Goal: Information Seeking & Learning: Learn about a topic

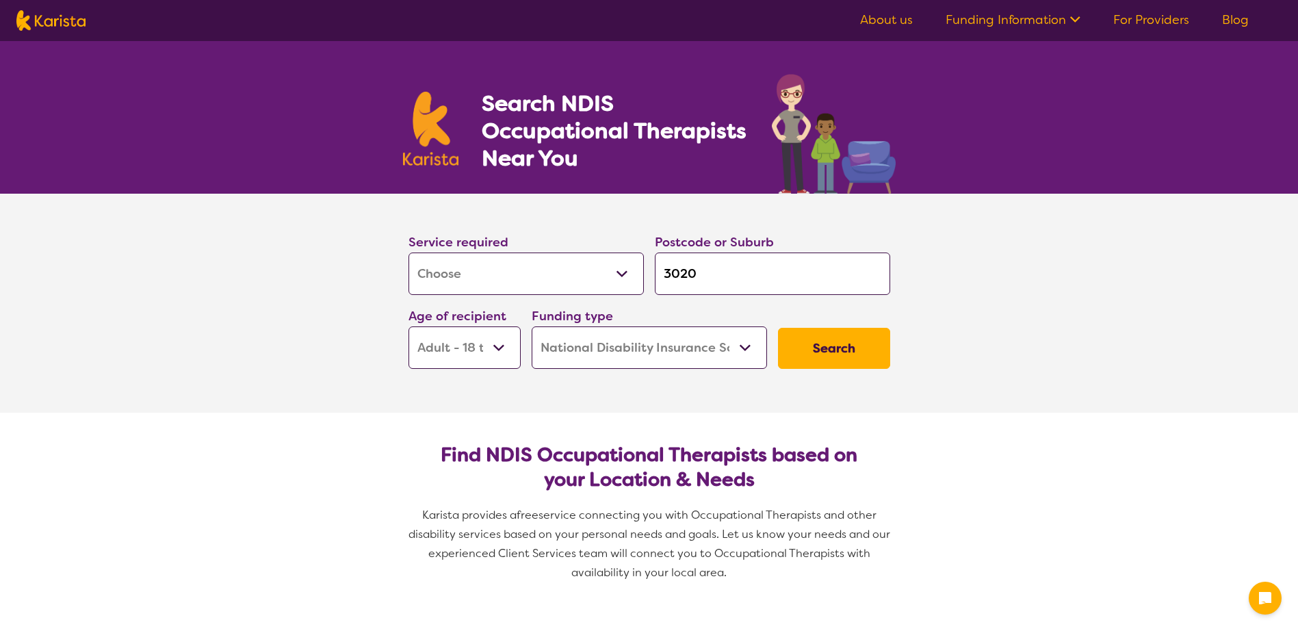
select select "[MEDICAL_DATA]"
select select "AD"
select select "NDIS"
select select "[MEDICAL_DATA]"
select select "AD"
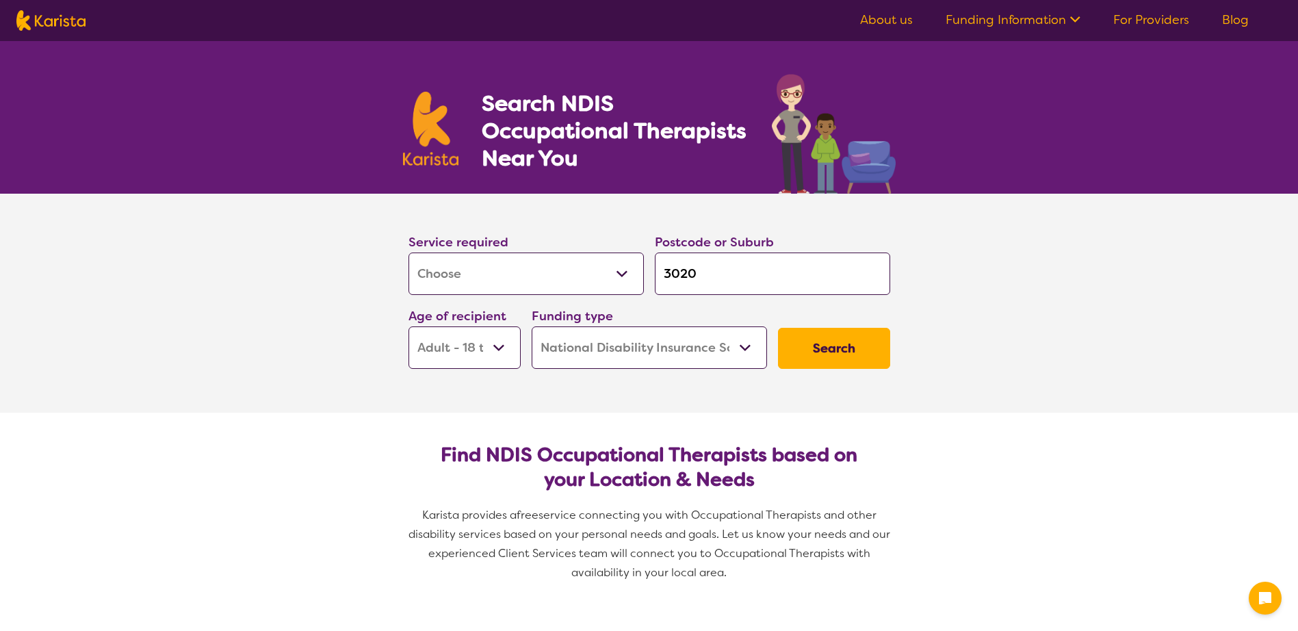
select select "NDIS"
click at [709, 269] on input "3020" at bounding box center [772, 273] width 235 height 42
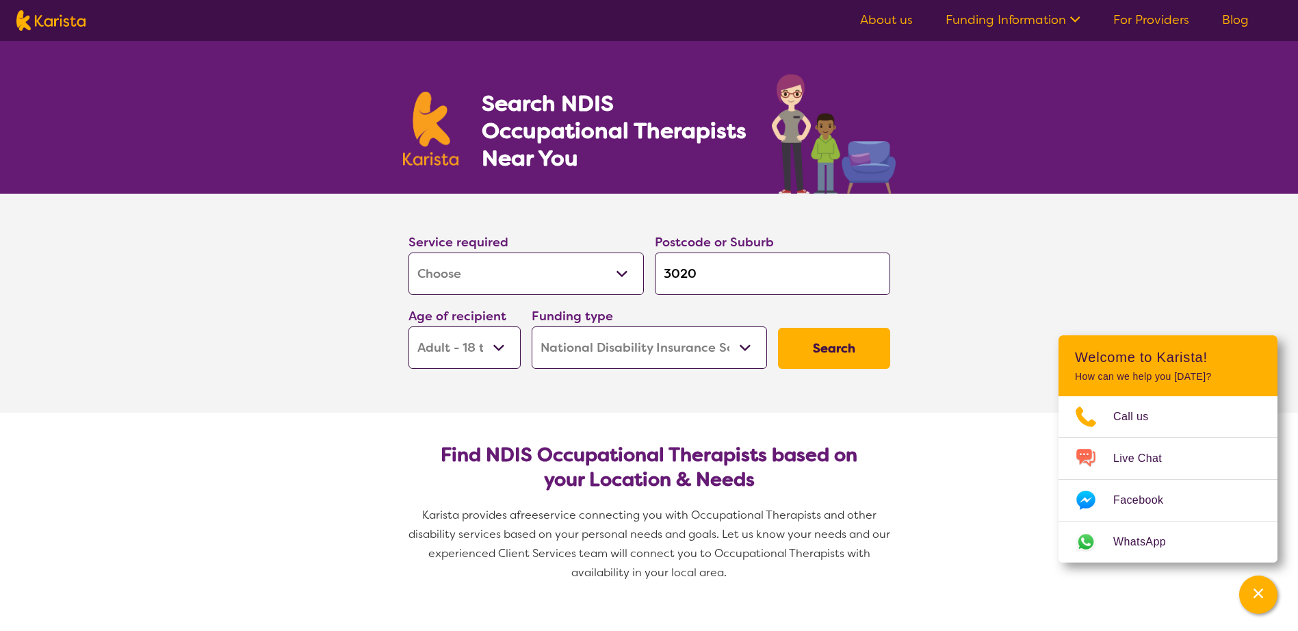
type input "302"
type input "30"
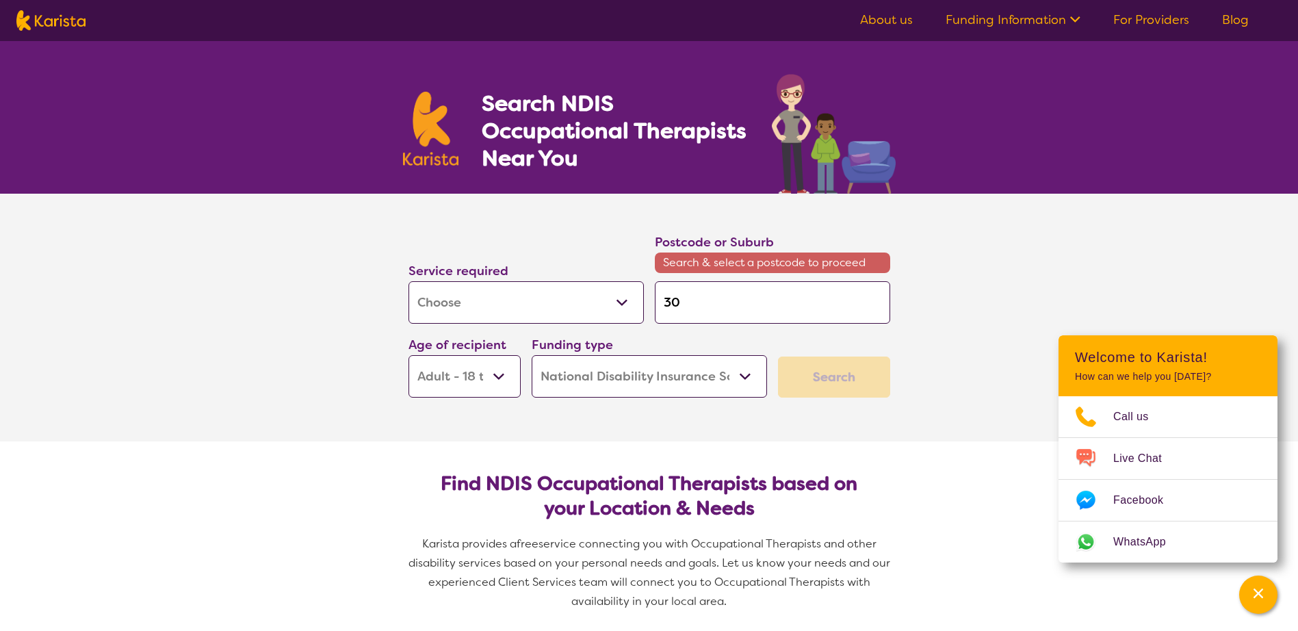
type input "3"
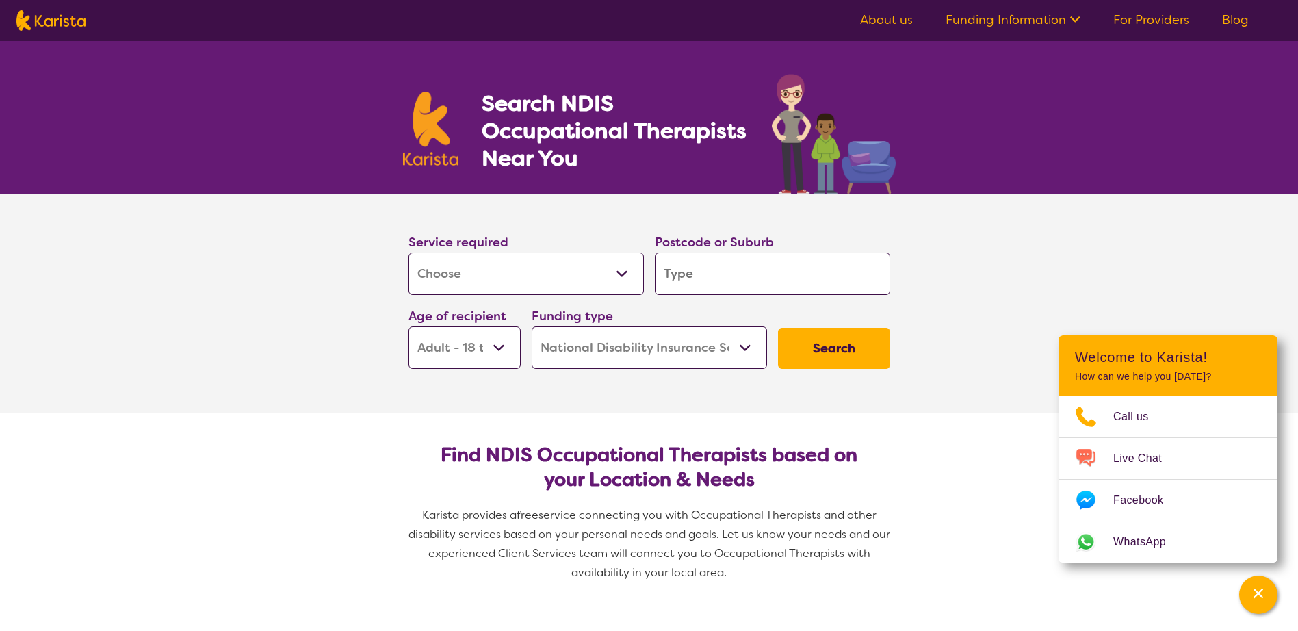
click at [727, 275] on input "search" at bounding box center [772, 273] width 235 height 42
type input "f"
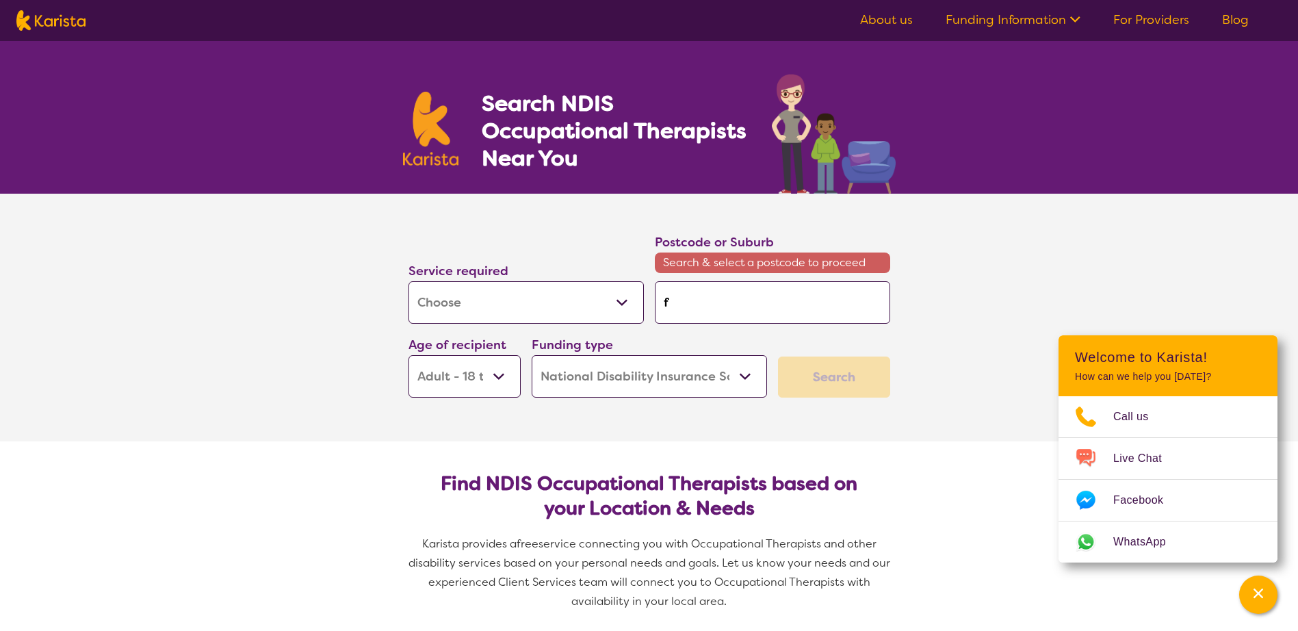
type input "fo"
type input "foo"
type input "foot"
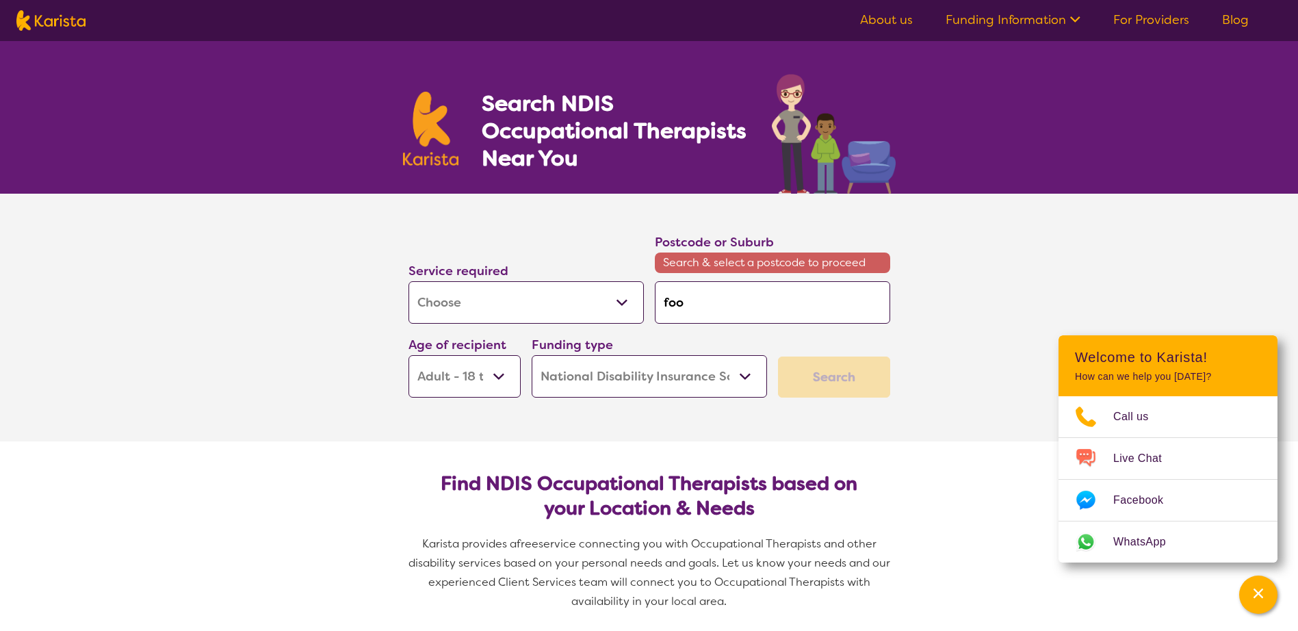
type input "foot"
type input "foots"
click at [718, 339] on em "cray 3011" at bounding box center [718, 340] width 49 height 14
type input "3011"
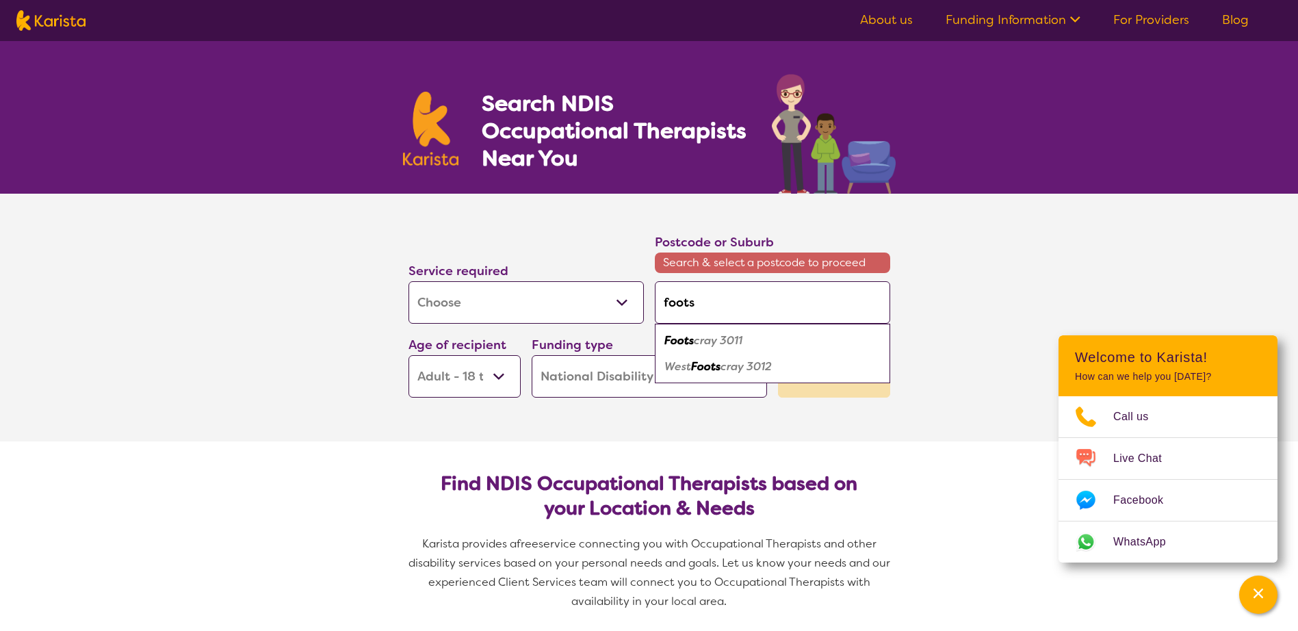
type input "3011"
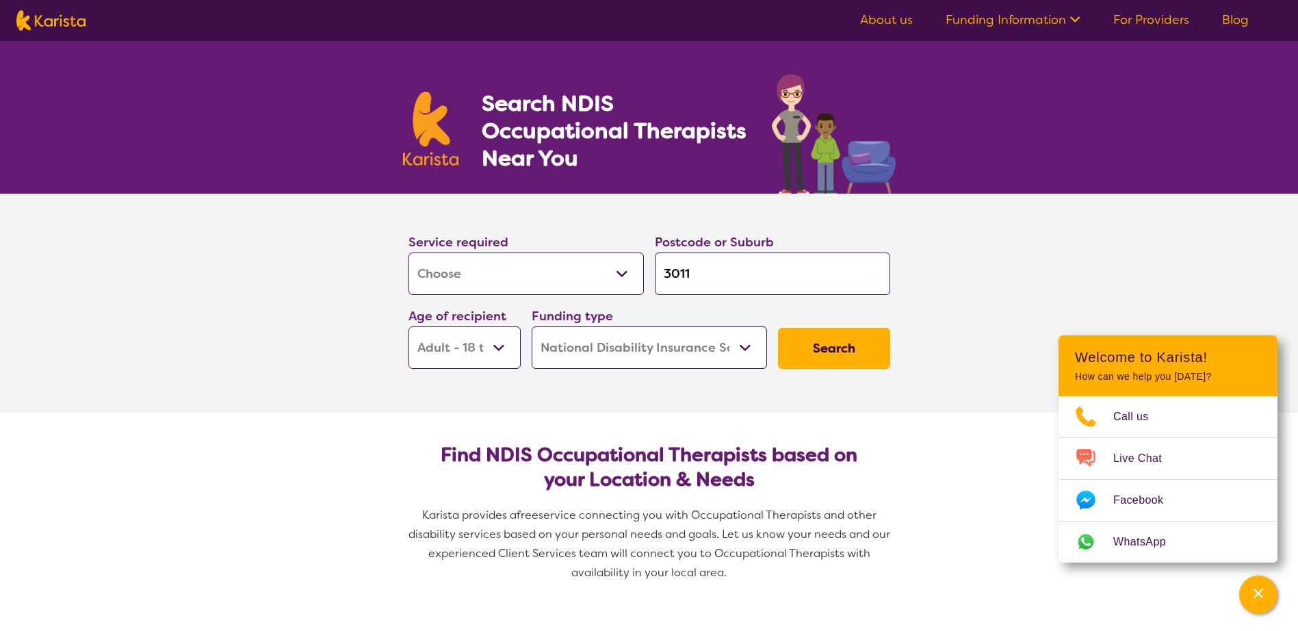
click at [718, 339] on select "Home Care Package (HCP) National Disability Insurance Scheme (NDIS) I don't know" at bounding box center [648, 347] width 235 height 42
click at [830, 348] on button "Search" at bounding box center [834, 348] width 112 height 41
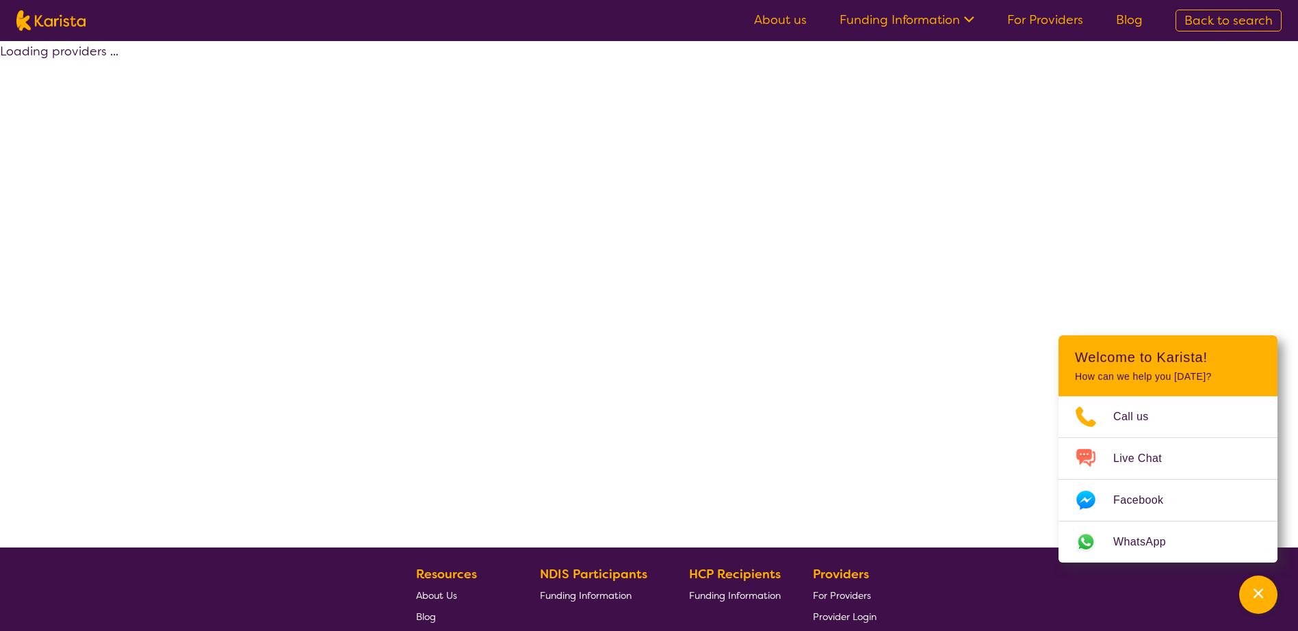
select select "by_score"
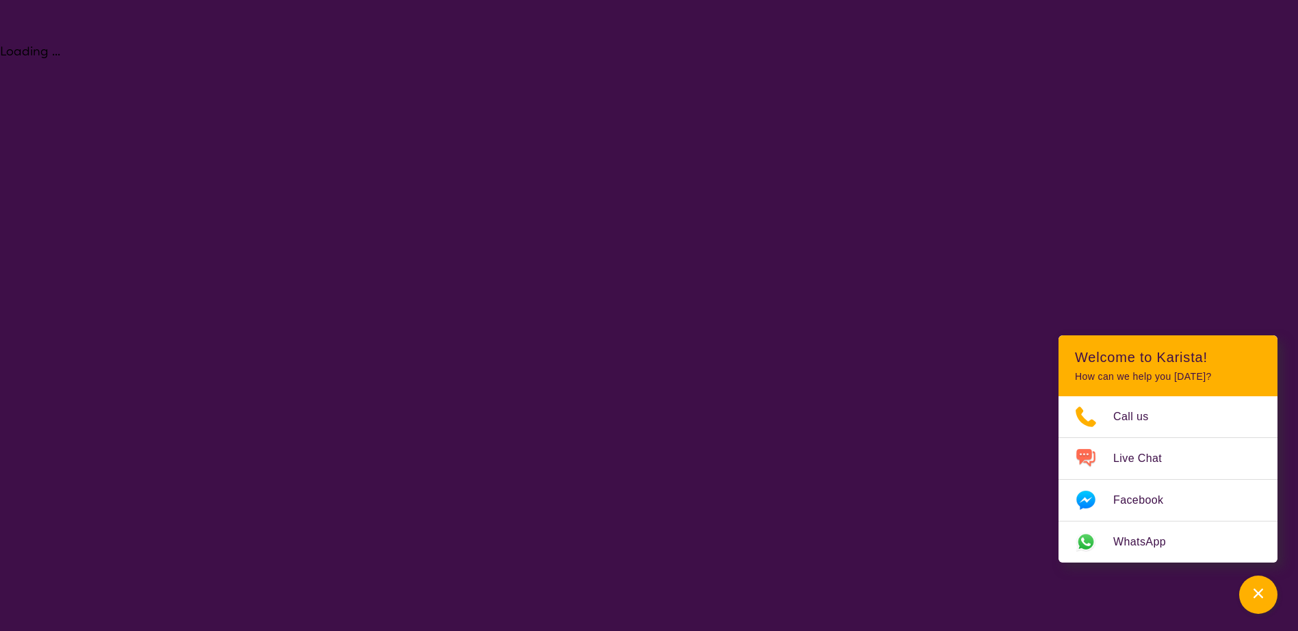
select select "[MEDICAL_DATA]"
select select "AD"
select select "NDIS"
select select "[MEDICAL_DATA]"
select select "AD"
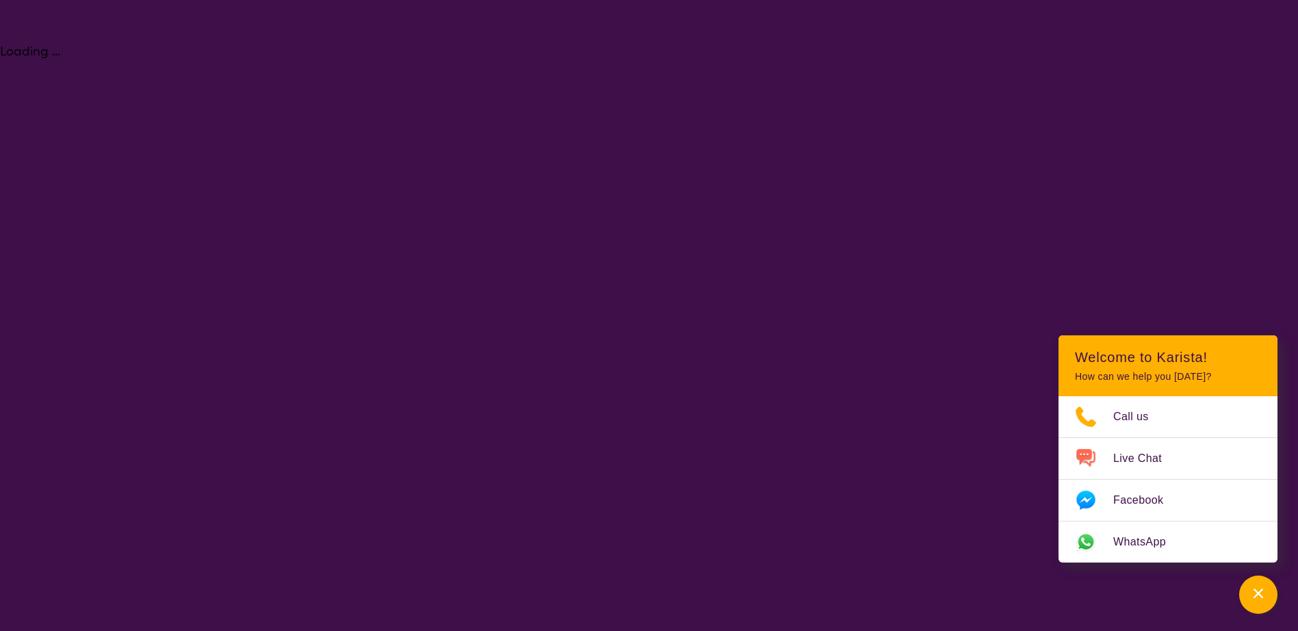
select select "NDIS"
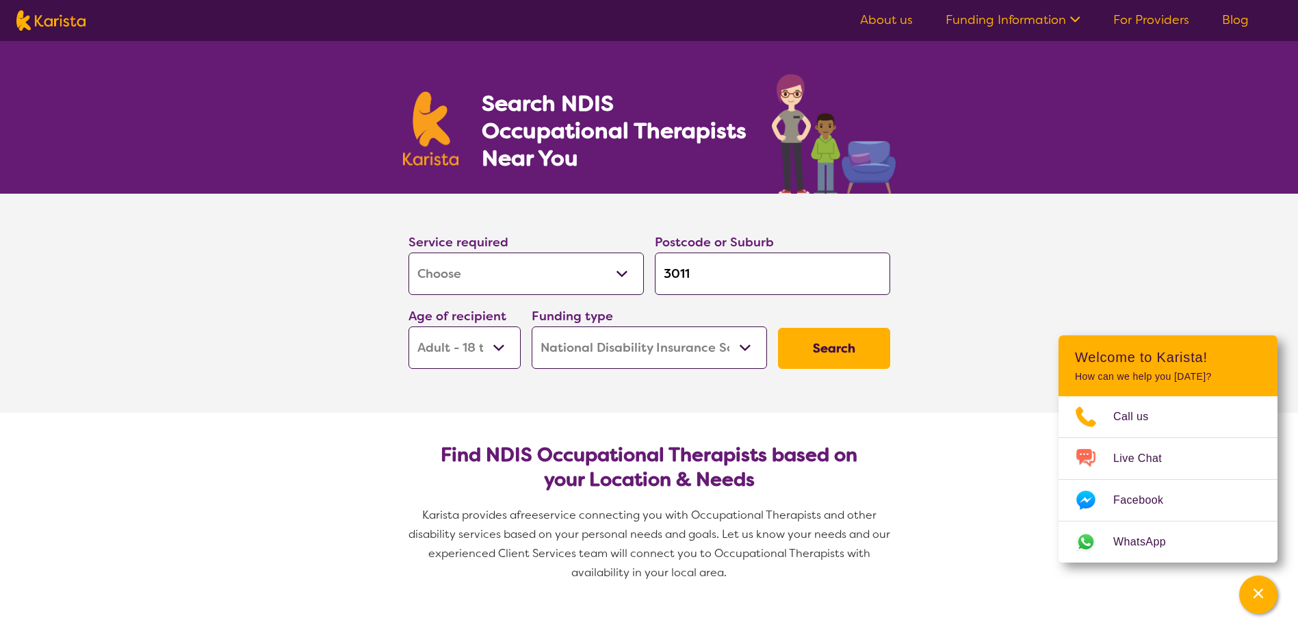
click at [503, 351] on select "Early Childhood - 0 to 9 Child - 10 to 11 Adolescent - 12 to 17 Adult - 18 to 6…" at bounding box center [464, 347] width 112 height 42
click at [408, 326] on select "Early Childhood - 0 to 9 Child - 10 to 11 Adolescent - 12 to 17 Adult - 18 to 6…" at bounding box center [464, 347] width 112 height 42
click at [805, 341] on button "Search" at bounding box center [834, 348] width 112 height 41
select select "by_score"
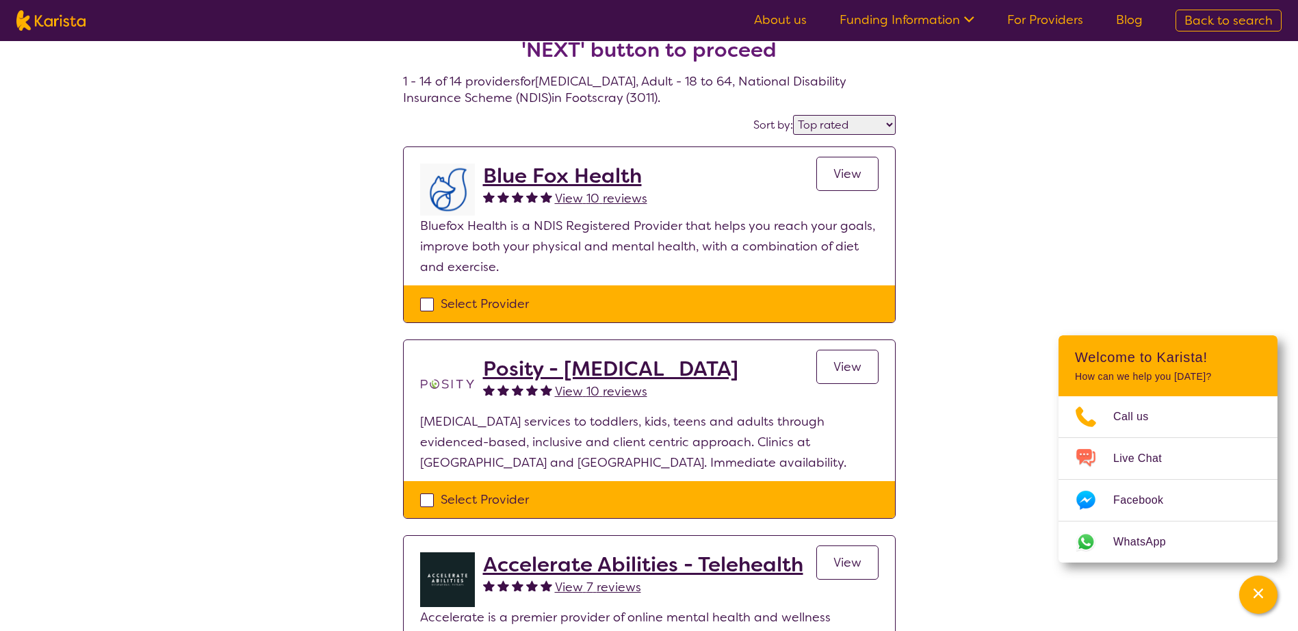
scroll to position [68, 0]
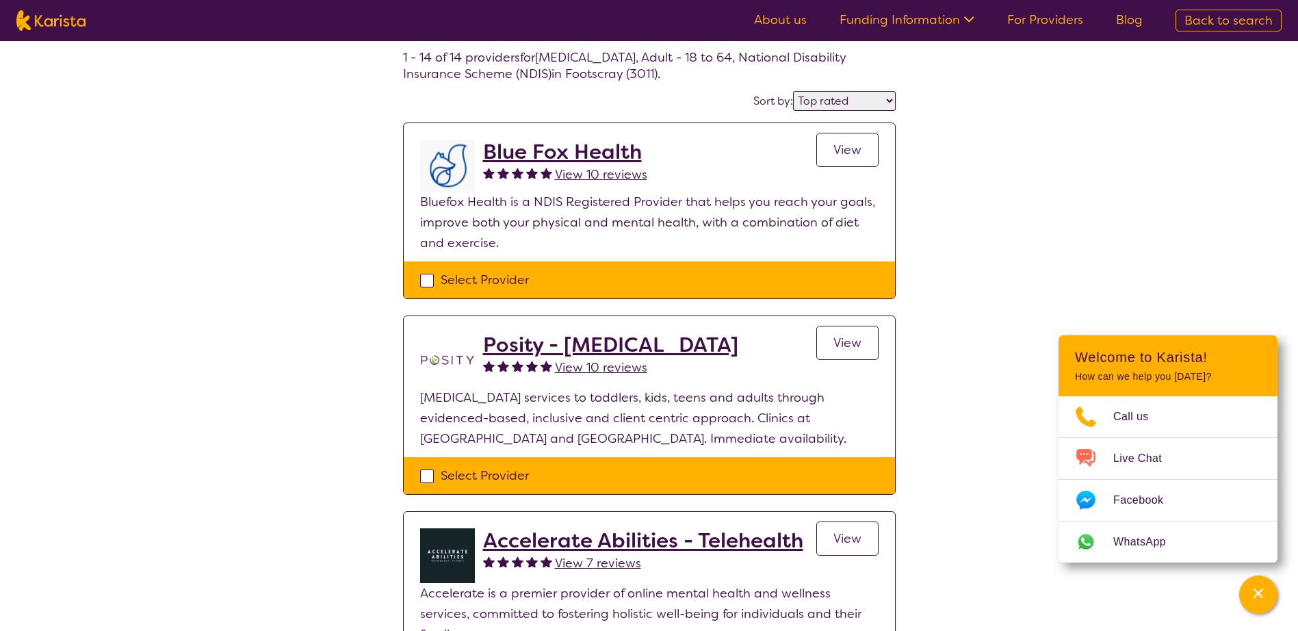
click at [833, 153] on span "View" at bounding box center [847, 150] width 28 height 16
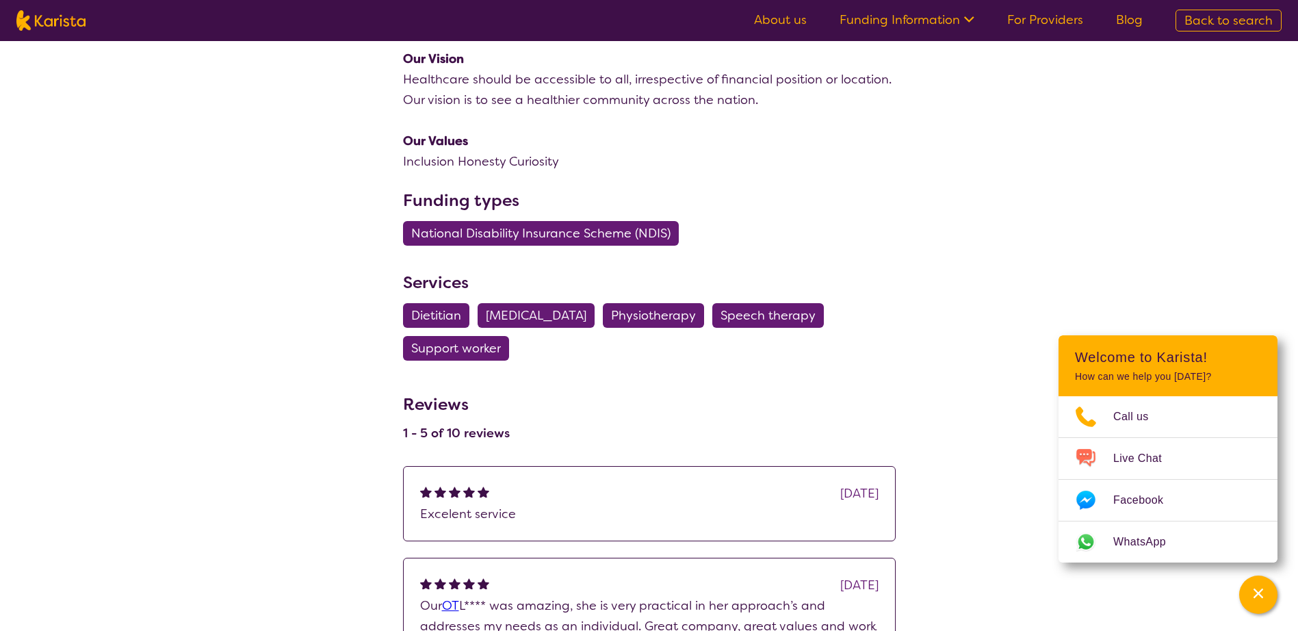
scroll to position [479, 0]
